Goal: Information Seeking & Learning: Check status

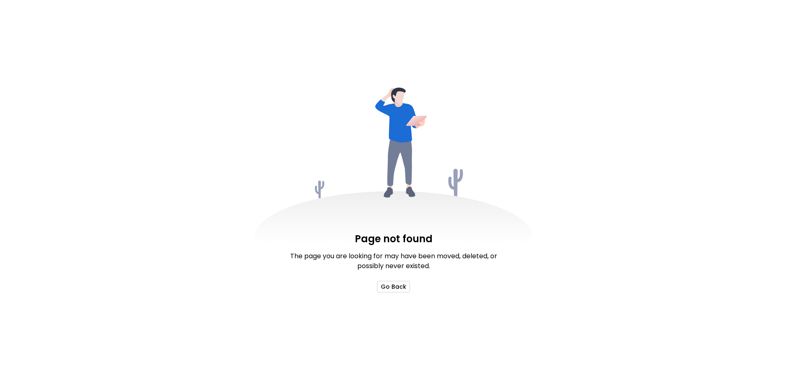
click at [393, 286] on button "Go Back" at bounding box center [393, 287] width 33 height 12
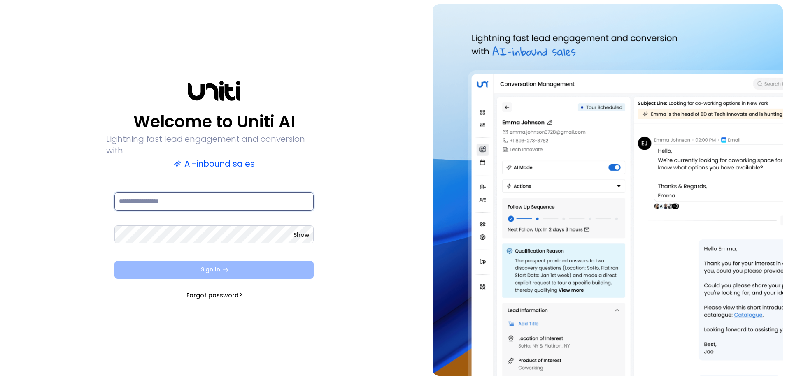
type input "**********"
click at [279, 268] on button "Sign In" at bounding box center [213, 270] width 199 height 18
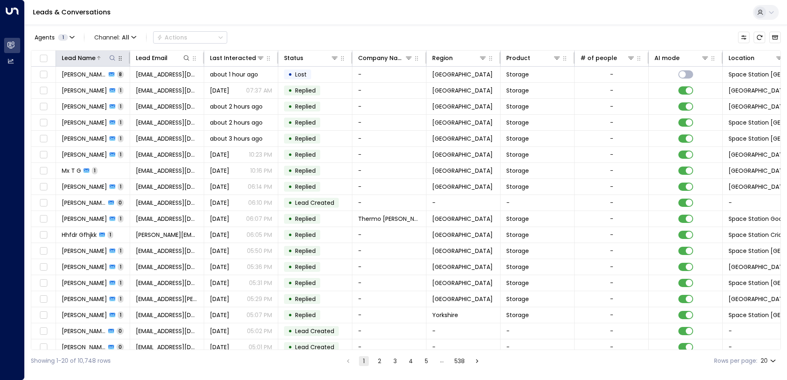
click at [111, 56] on icon at bounding box center [112, 58] width 7 height 7
click at [105, 20] on div "Leads & Conversations" at bounding box center [406, 12] width 762 height 25
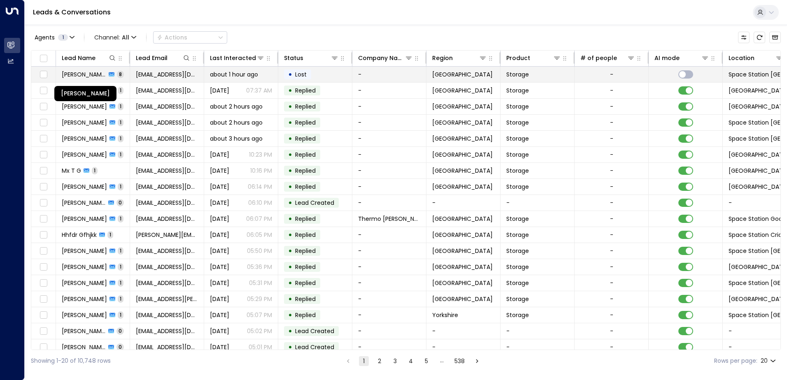
click at [98, 72] on span "[PERSON_NAME]" at bounding box center [84, 74] width 44 height 8
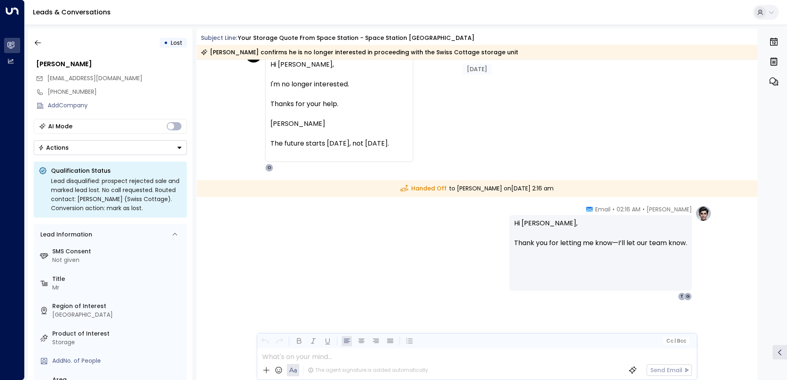
scroll to position [2349, 0]
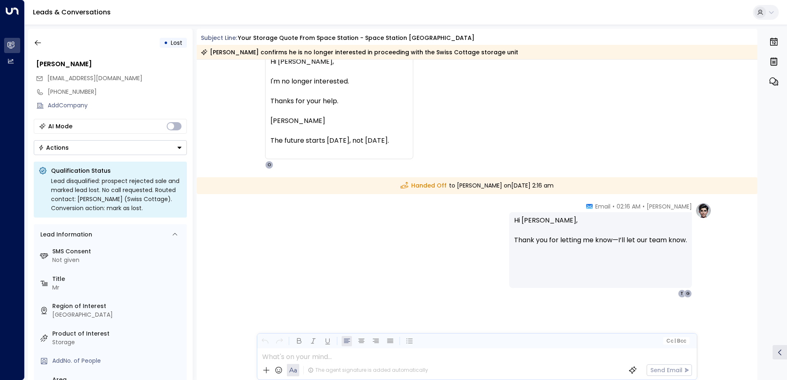
click at [176, 142] on button "Actions" at bounding box center [110, 147] width 153 height 15
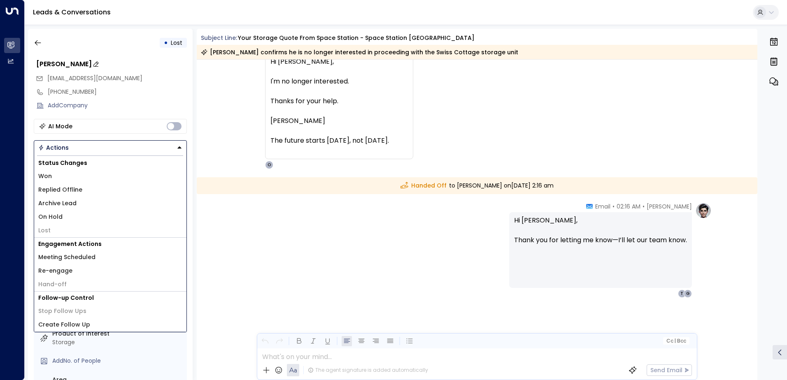
click at [144, 60] on div "[PERSON_NAME]" at bounding box center [111, 64] width 151 height 10
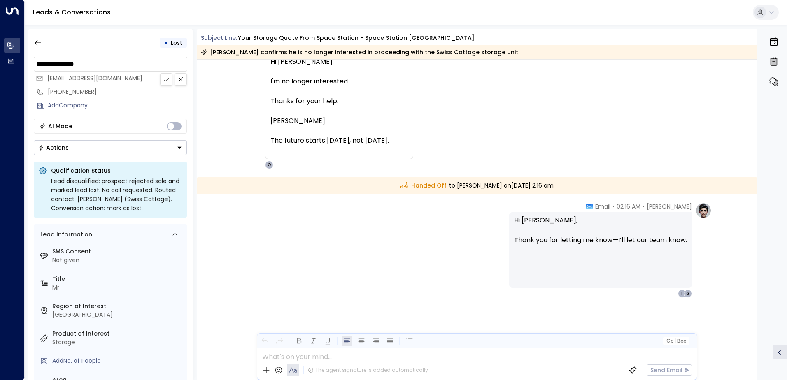
click at [242, 141] on div "T [PERSON_NAME] • 02:10 AM • Email Hi [PERSON_NAME], I'm no longer interested. …" at bounding box center [476, 106] width 469 height 126
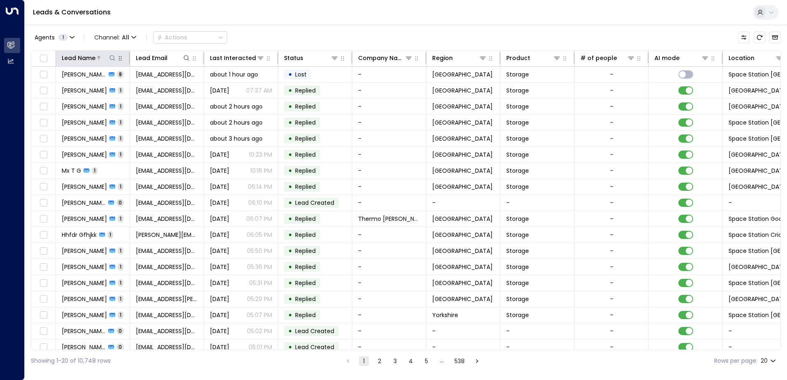
click at [112, 59] on icon at bounding box center [112, 58] width 7 height 7
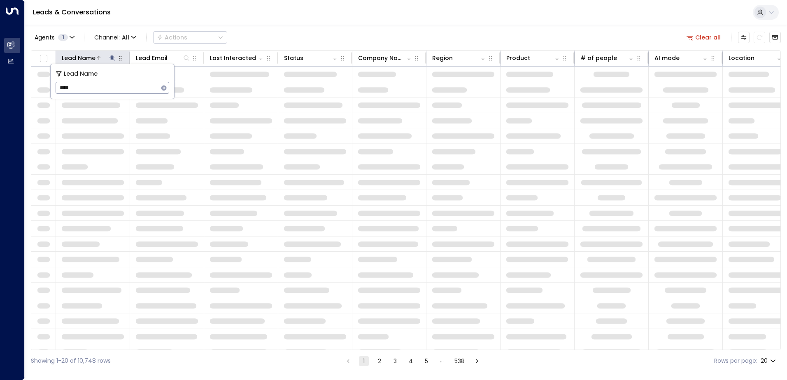
type input "****"
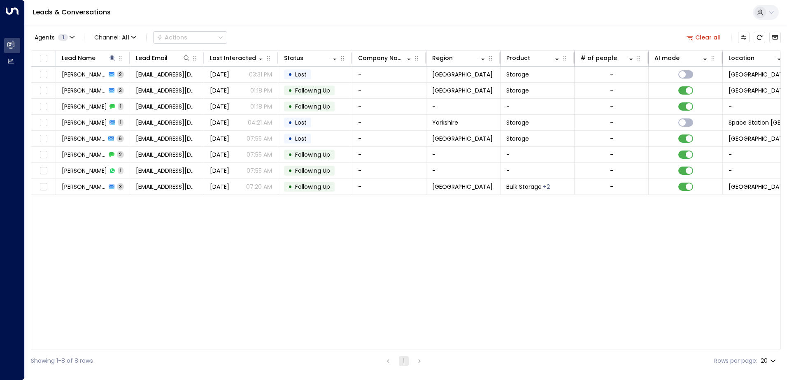
click at [289, 14] on div "Leads & Conversations" at bounding box center [406, 12] width 762 height 25
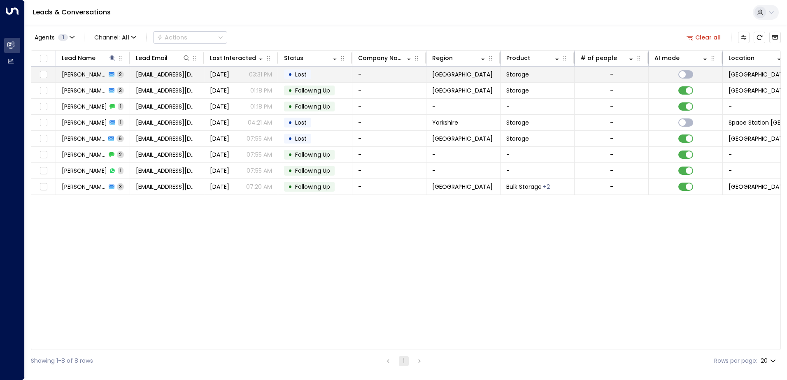
click at [83, 79] on td "[PERSON_NAME] 2" at bounding box center [93, 75] width 74 height 16
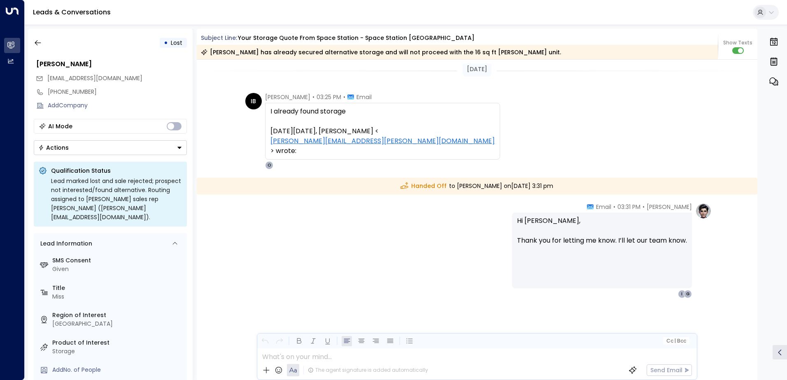
scroll to position [138, 0]
click at [38, 41] on icon "button" at bounding box center [38, 43] width 8 height 8
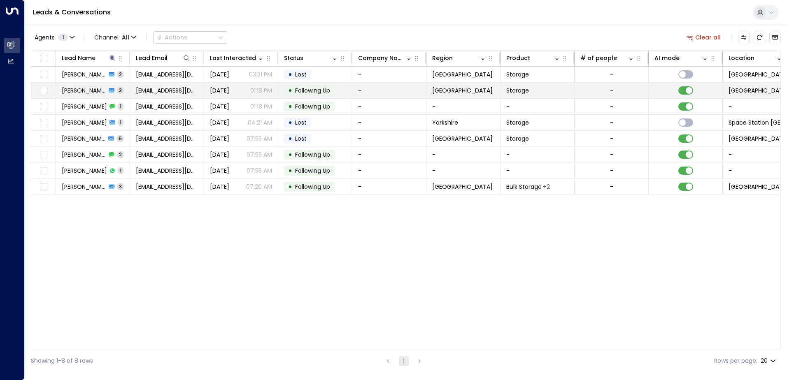
click at [81, 88] on span "[PERSON_NAME]" at bounding box center [84, 90] width 44 height 8
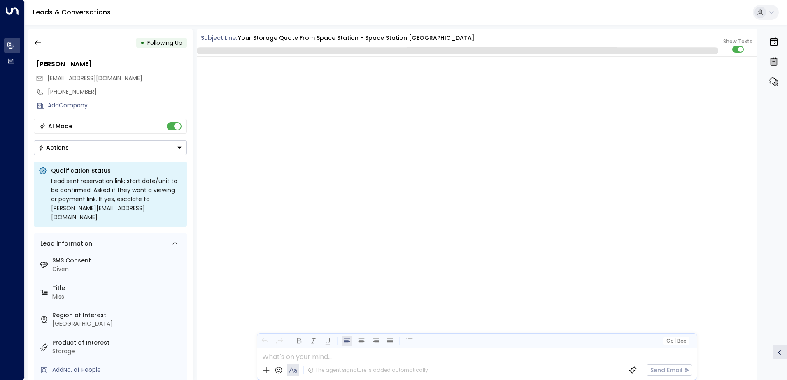
scroll to position [955, 0]
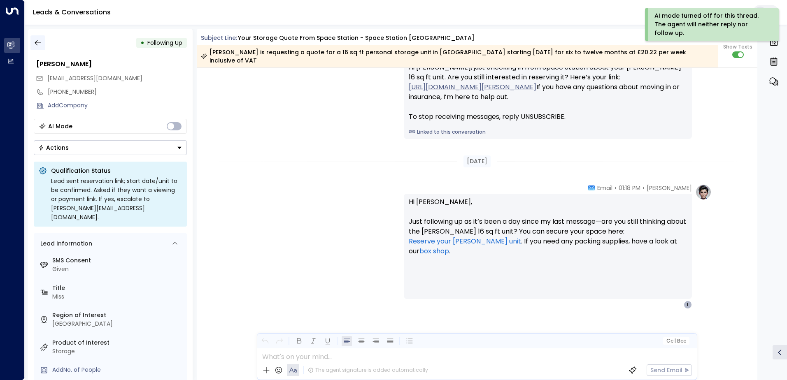
click at [41, 43] on icon "button" at bounding box center [38, 43] width 8 height 8
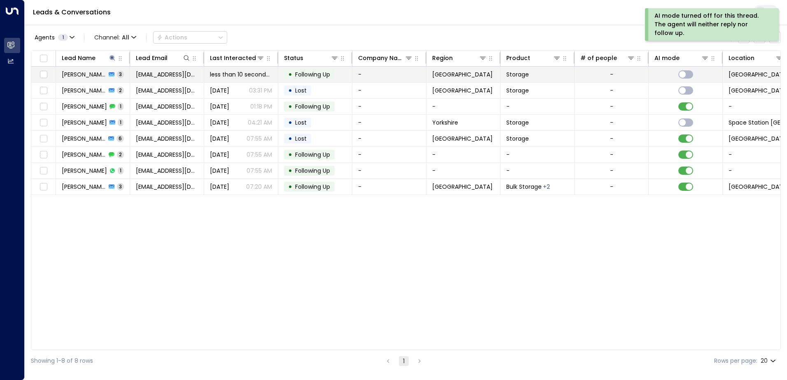
click at [91, 73] on span "[PERSON_NAME]" at bounding box center [84, 74] width 44 height 8
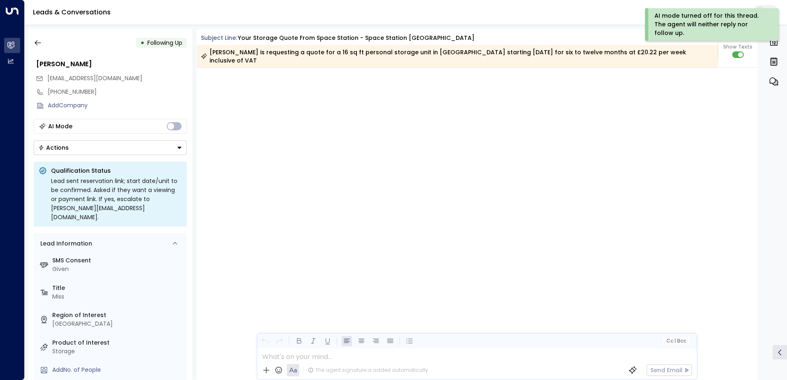
scroll to position [957, 0]
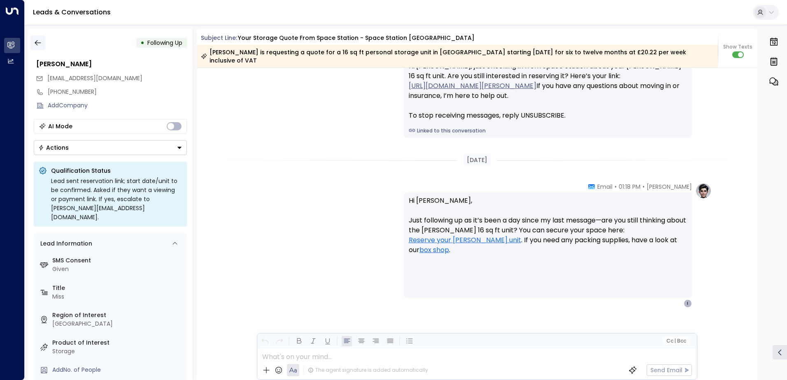
click at [37, 43] on icon "button" at bounding box center [38, 42] width 6 height 5
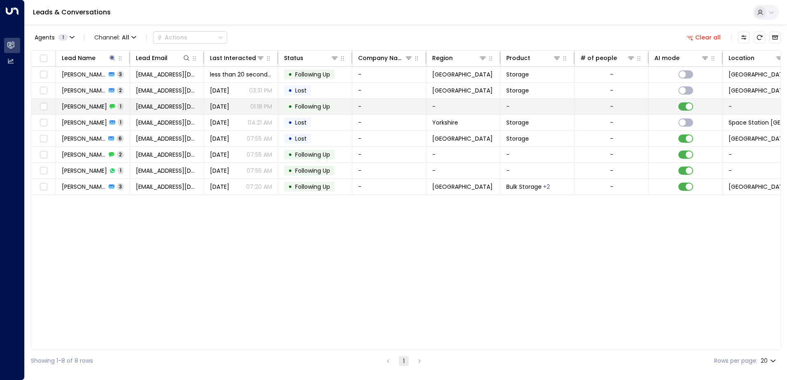
click at [97, 102] on span "[PERSON_NAME]" at bounding box center [84, 106] width 45 height 8
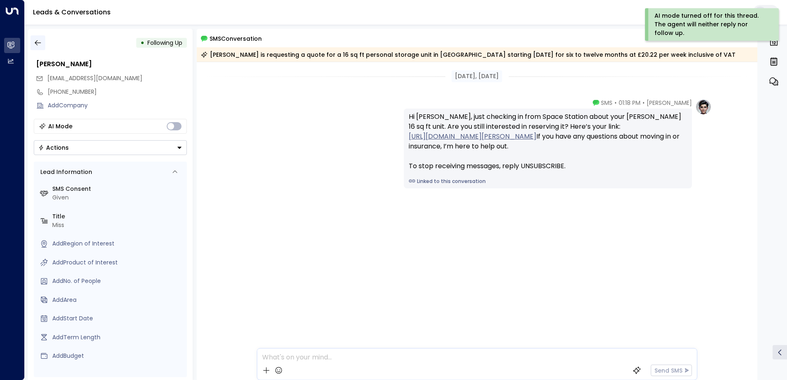
click at [39, 41] on icon "button" at bounding box center [38, 43] width 8 height 8
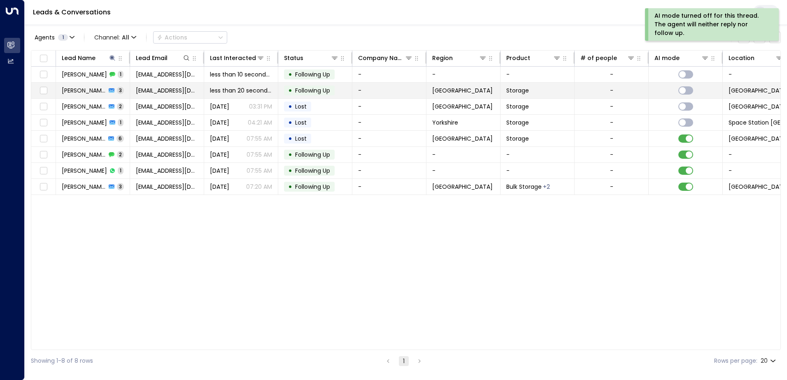
click at [102, 95] on td "[PERSON_NAME] 3" at bounding box center [93, 91] width 74 height 16
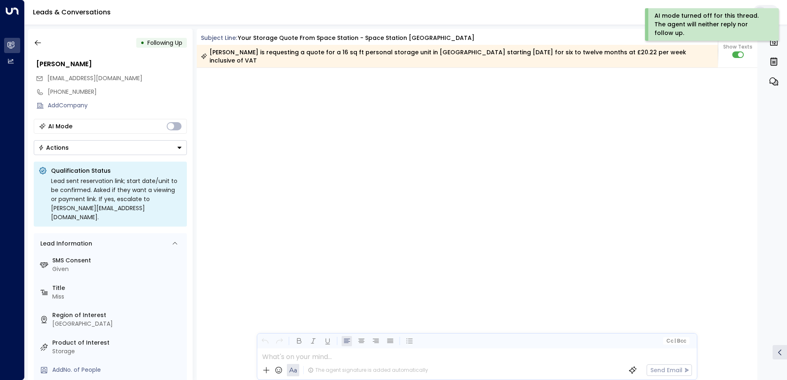
scroll to position [957, 0]
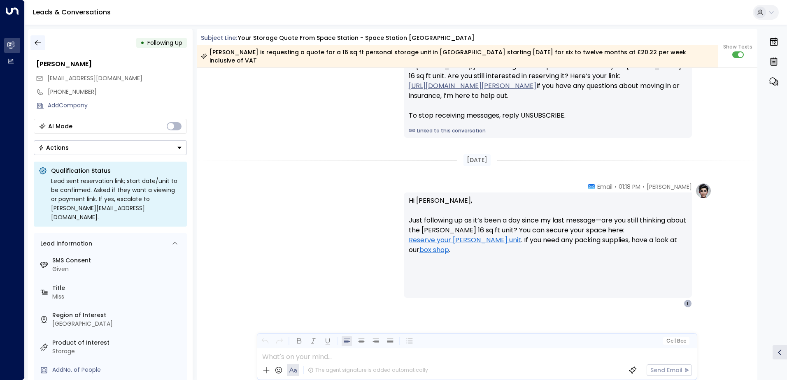
click at [39, 41] on icon "button" at bounding box center [38, 43] width 8 height 8
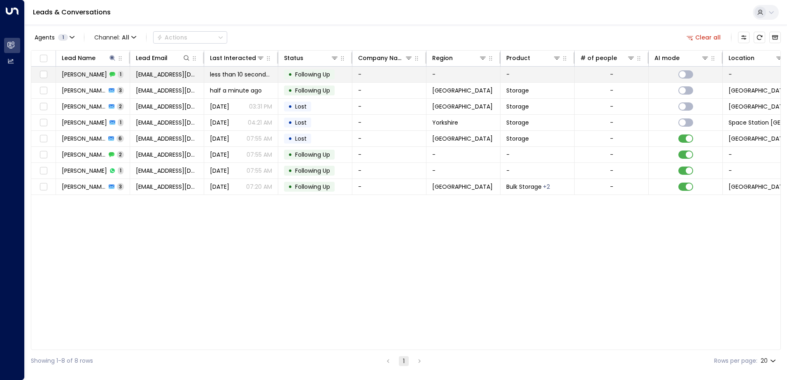
click at [85, 72] on span "[PERSON_NAME]" at bounding box center [84, 74] width 45 height 8
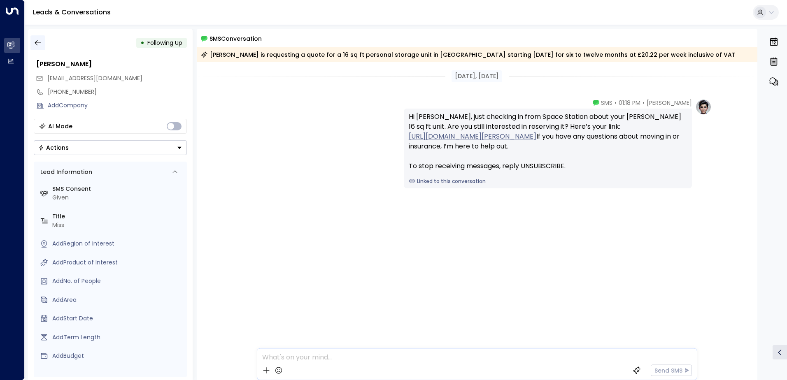
click at [40, 41] on icon "button" at bounding box center [38, 43] width 8 height 8
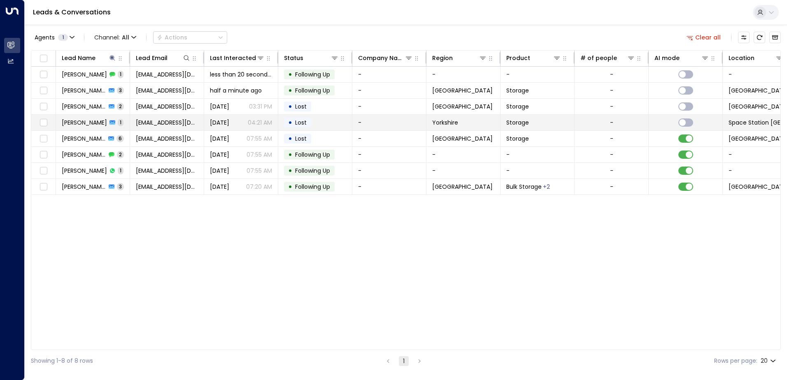
click at [83, 119] on span "[PERSON_NAME]" at bounding box center [84, 123] width 45 height 8
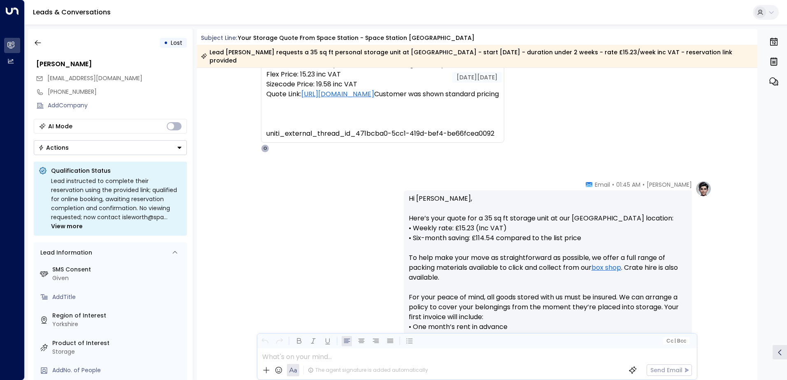
scroll to position [384, 0]
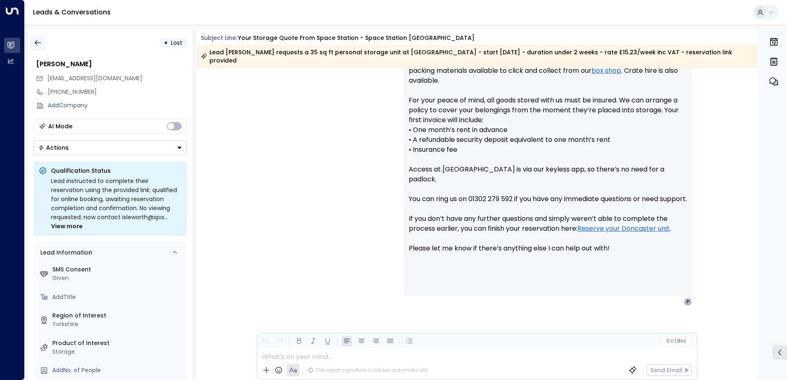
click at [34, 39] on icon "button" at bounding box center [38, 43] width 8 height 8
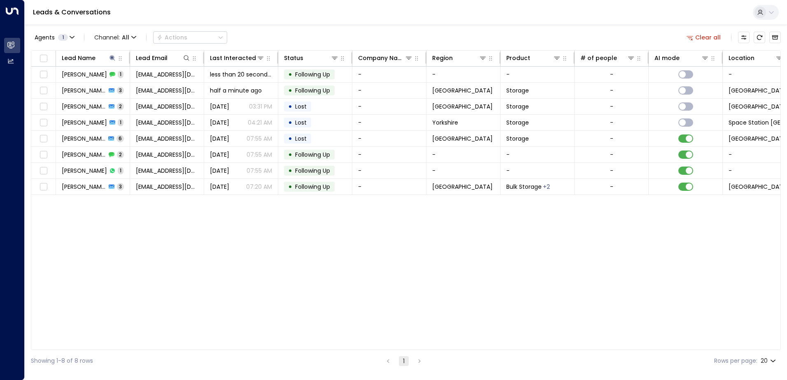
click at [47, 11] on link "Leads & Conversations" at bounding box center [72, 11] width 78 height 9
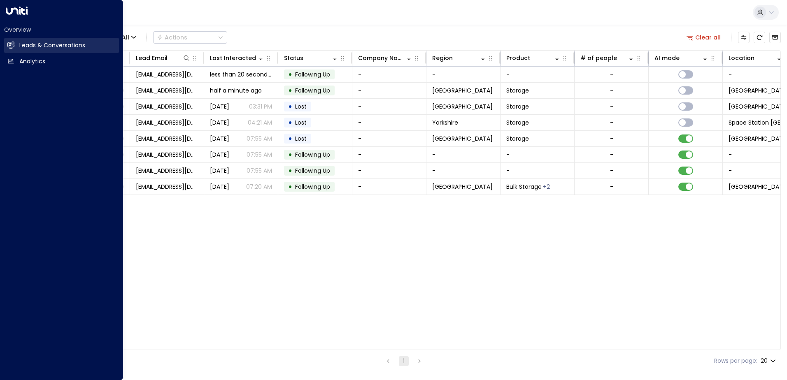
click at [17, 44] on link "Leads & Conversations Leads & Conversations" at bounding box center [61, 45] width 115 height 15
